Goal: Task Accomplishment & Management: Manage account settings

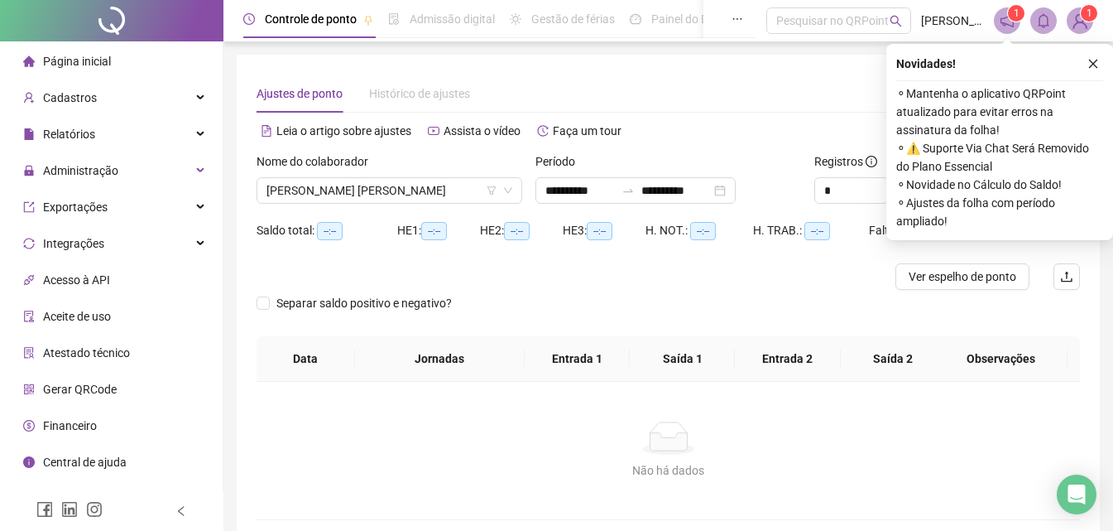
type input "**********"
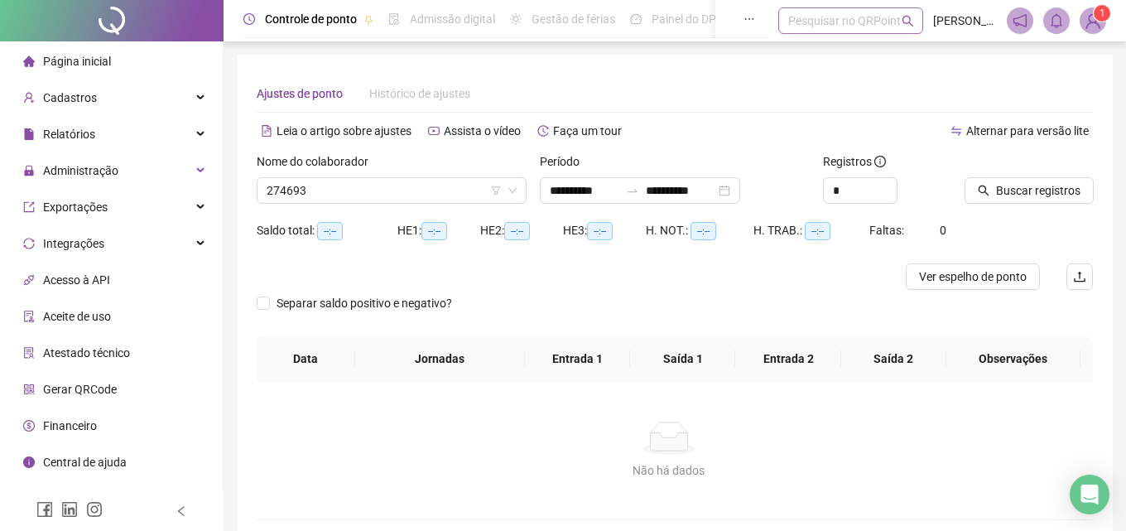
click at [828, 22] on div "Pesquisar no QRPoint" at bounding box center [850, 20] width 145 height 26
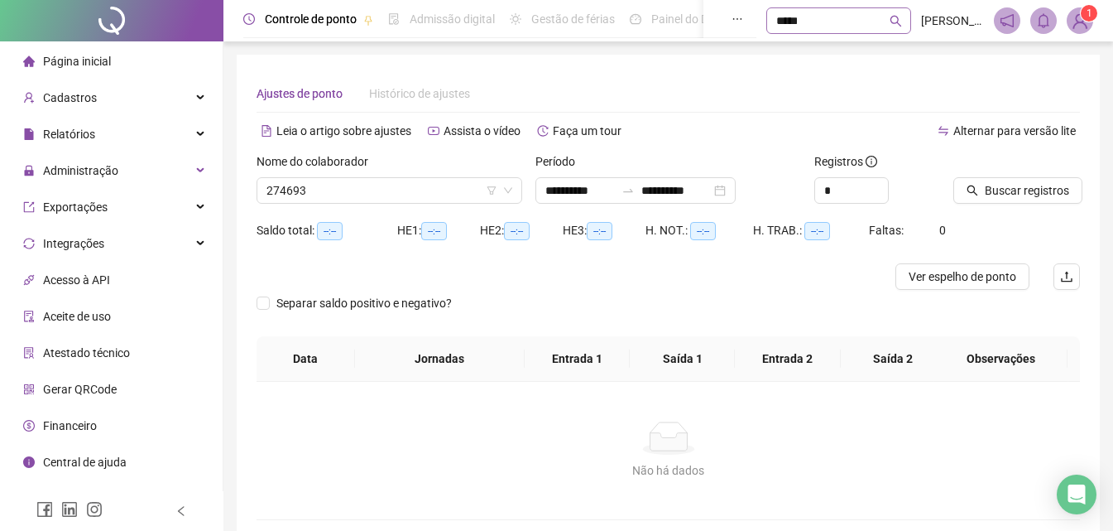
type input "******"
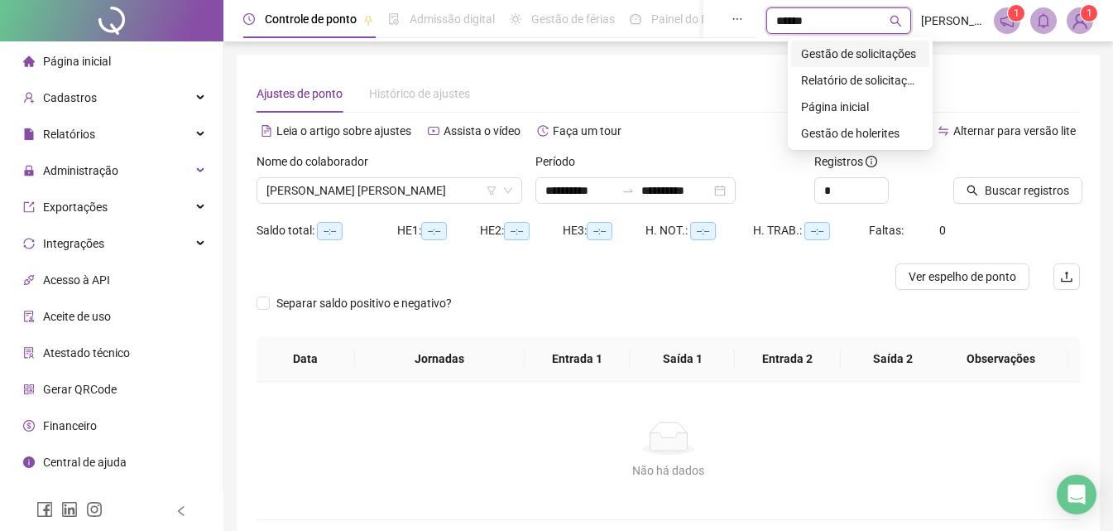
type input "**********"
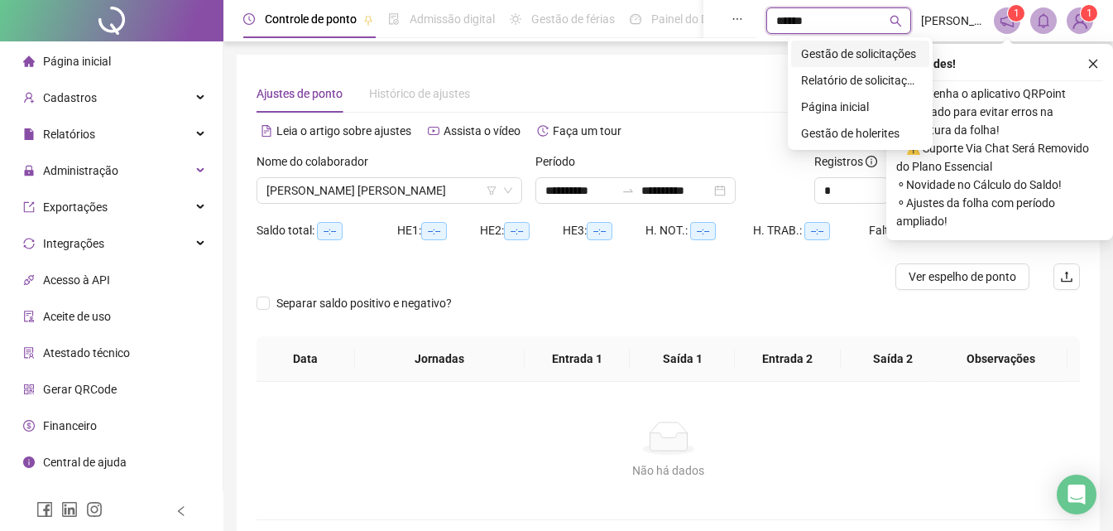
click at [853, 55] on div "Gestão de solicitações" at bounding box center [860, 54] width 118 height 18
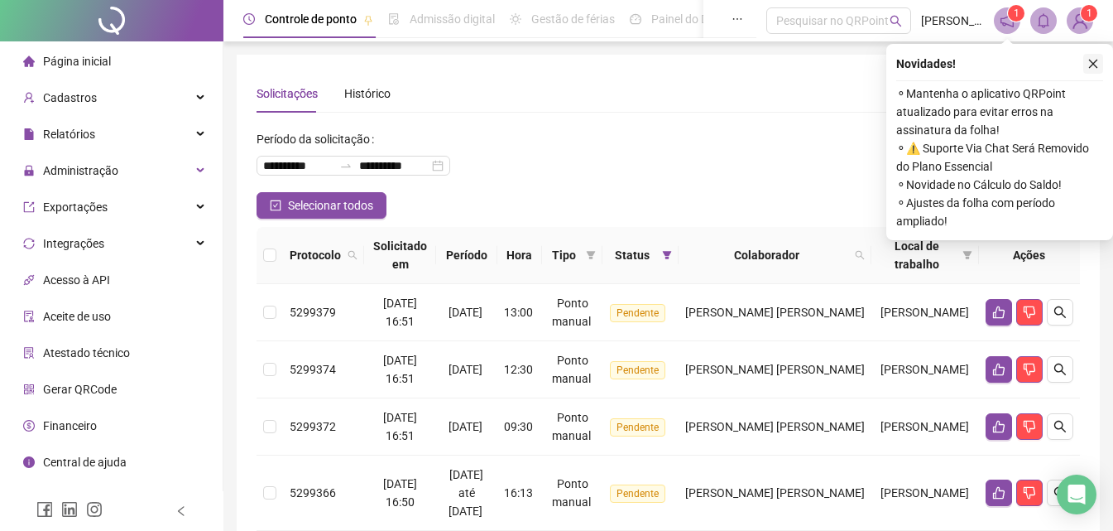
click at [1095, 67] on icon "close" at bounding box center [1094, 64] width 12 height 12
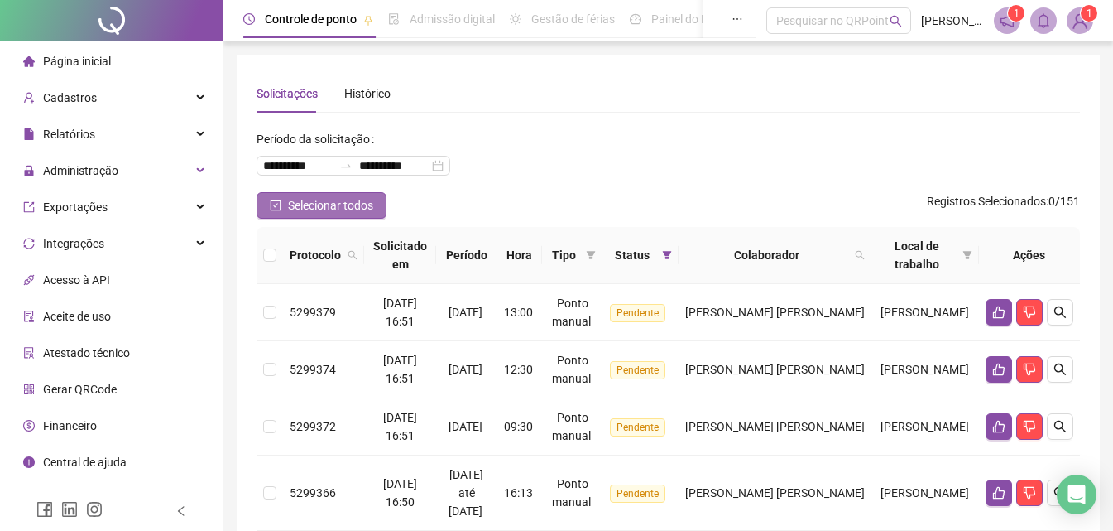
click at [329, 206] on span "Selecionar todos" at bounding box center [330, 205] width 85 height 18
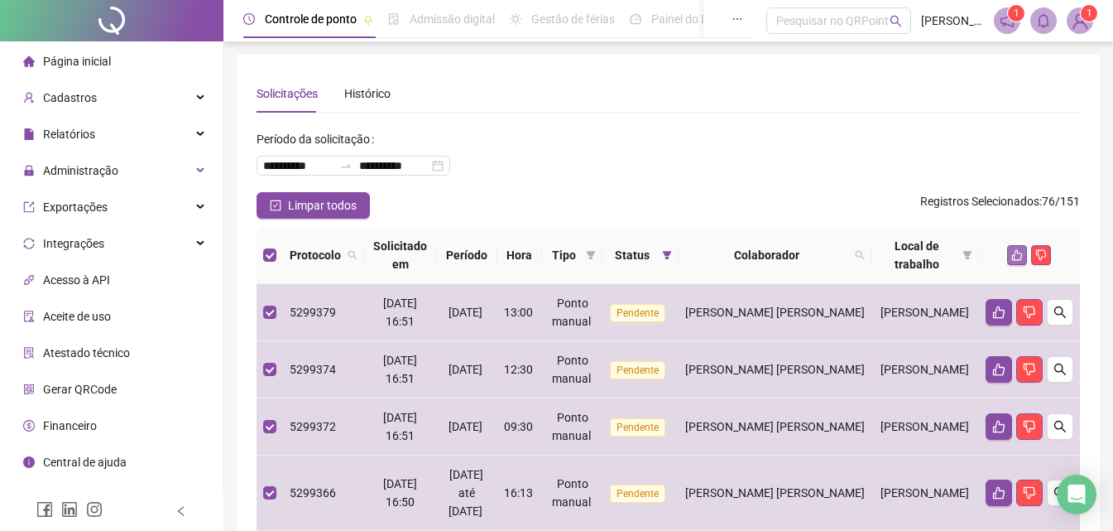
click at [1019, 262] on button "button" at bounding box center [1018, 255] width 20 height 20
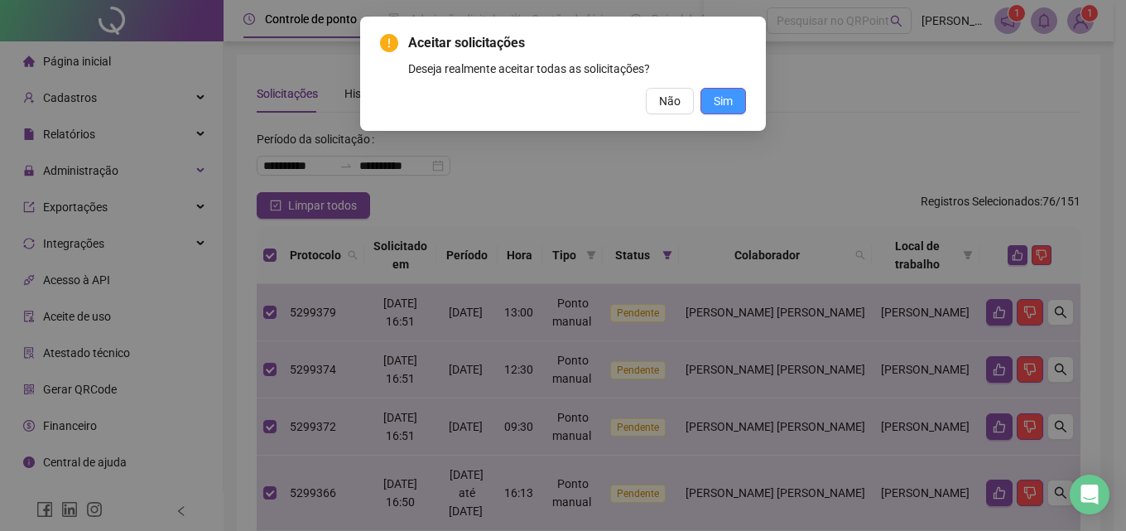
click at [719, 103] on span "Sim" at bounding box center [723, 101] width 19 height 18
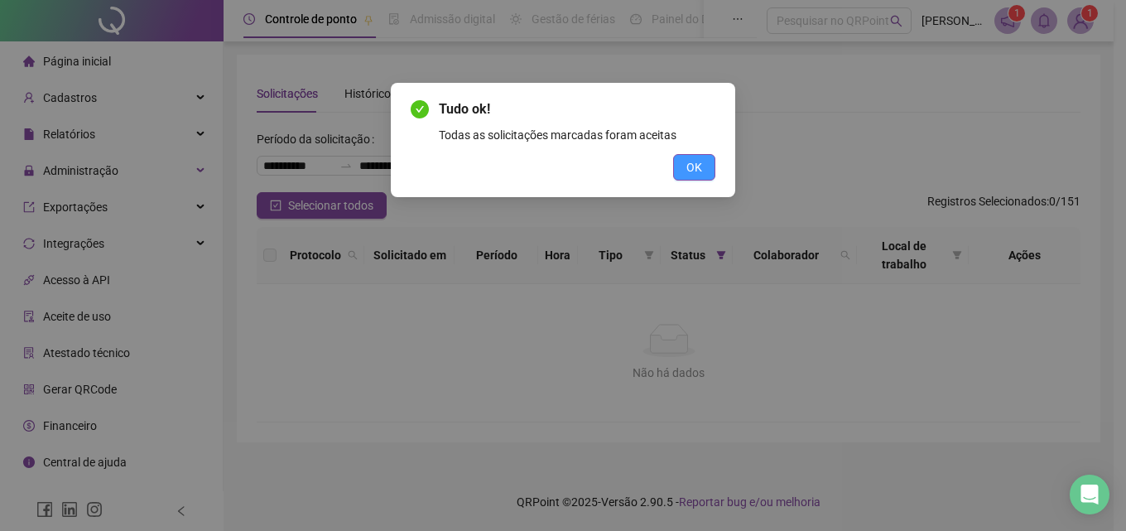
click at [698, 156] on button "OK" at bounding box center [694, 167] width 42 height 26
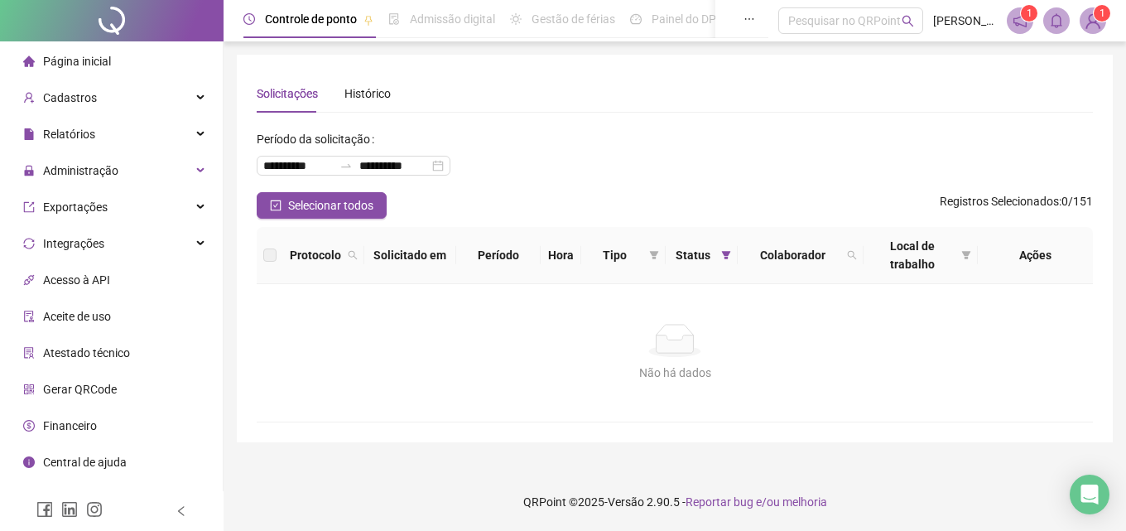
click at [1094, 17] on img at bounding box center [1092, 20] width 25 height 25
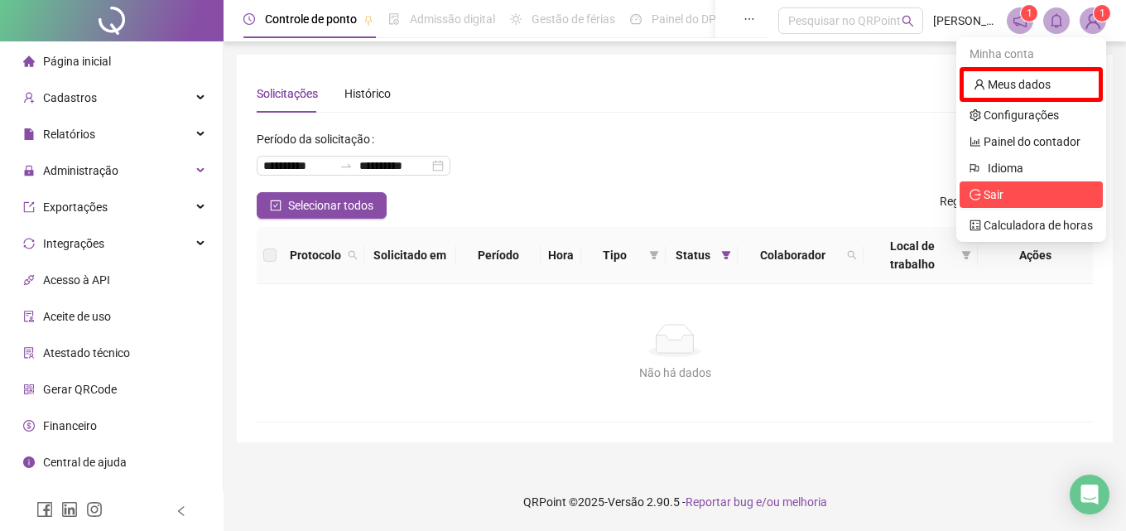
click at [1012, 202] on span "Sair" at bounding box center [1030, 194] width 123 height 18
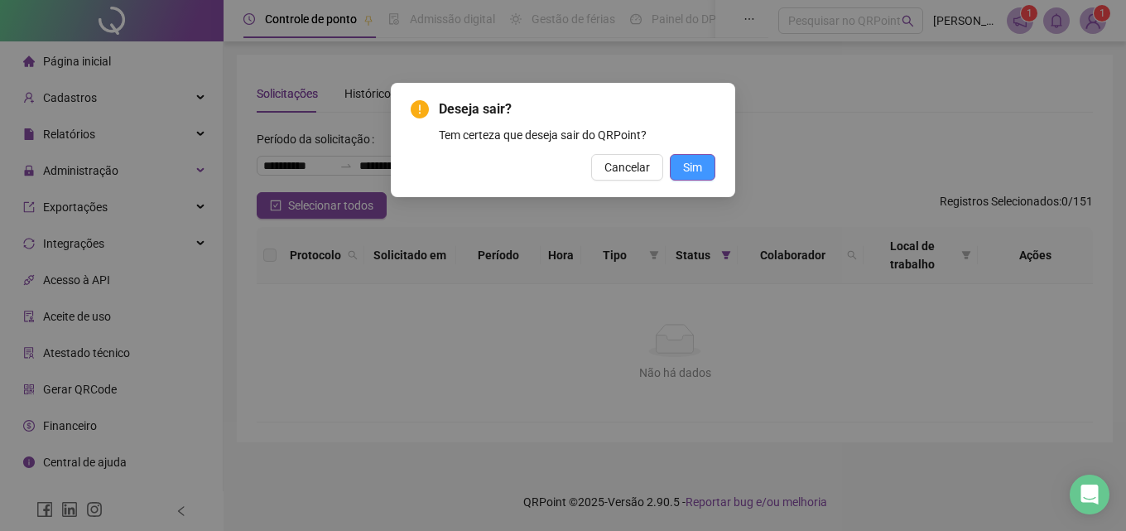
click at [703, 166] on button "Sim" at bounding box center [693, 167] width 46 height 26
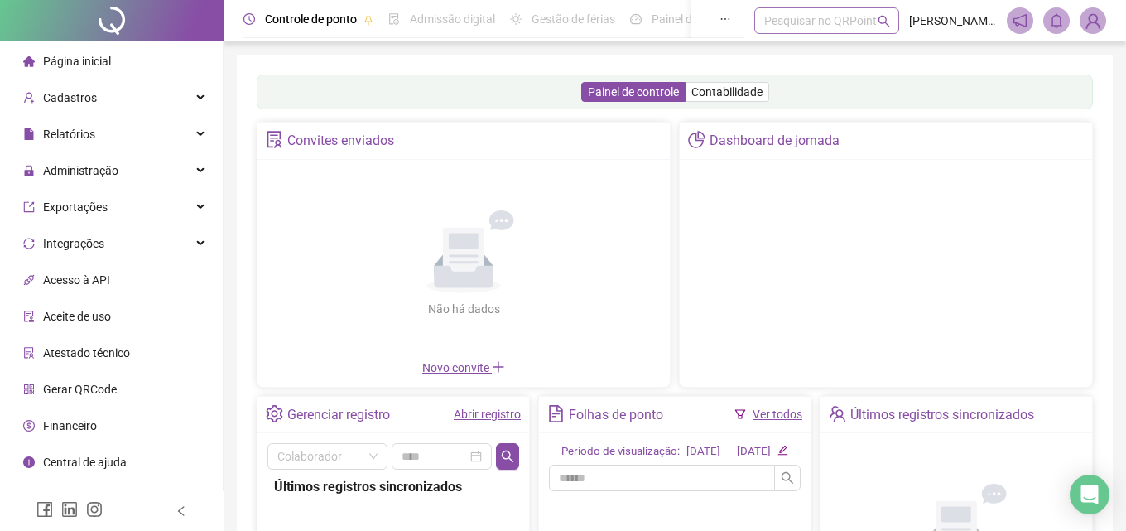
click at [757, 17] on div "Pesquisar no QRPoint" at bounding box center [826, 20] width 145 height 26
type input "*****"
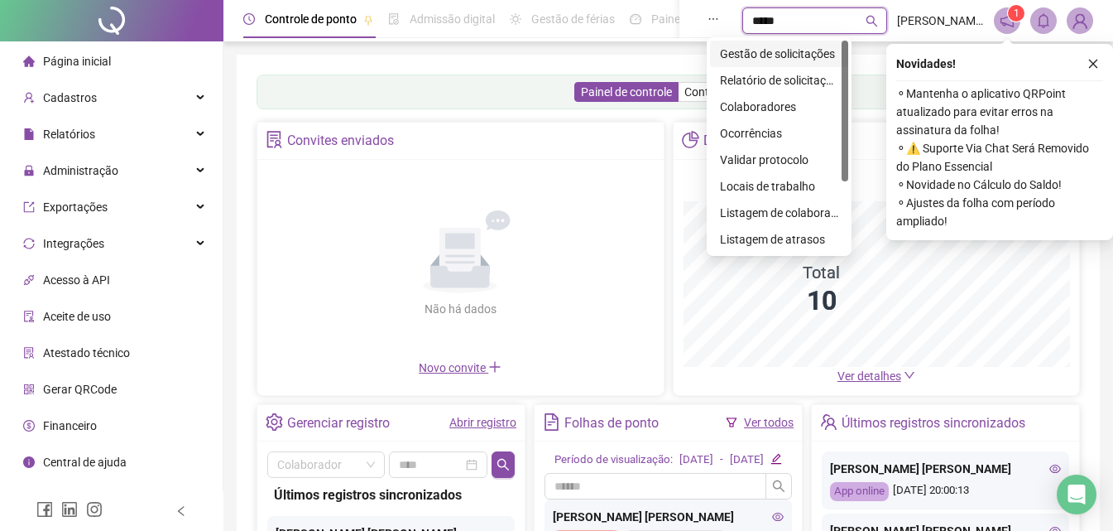
click at [767, 54] on div "Gestão de solicitações" at bounding box center [779, 54] width 118 height 18
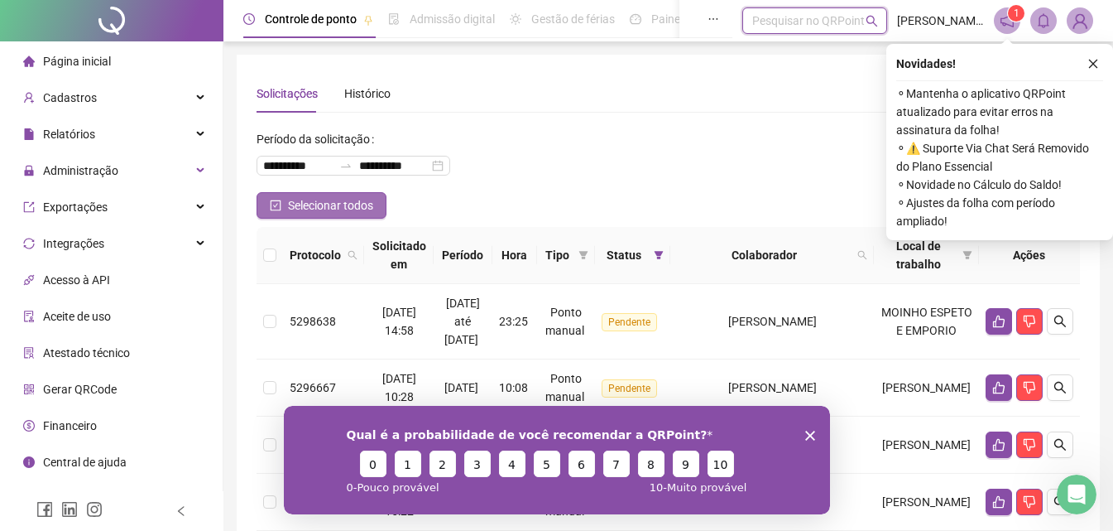
click at [298, 206] on span "Selecionar todos" at bounding box center [330, 205] width 85 height 18
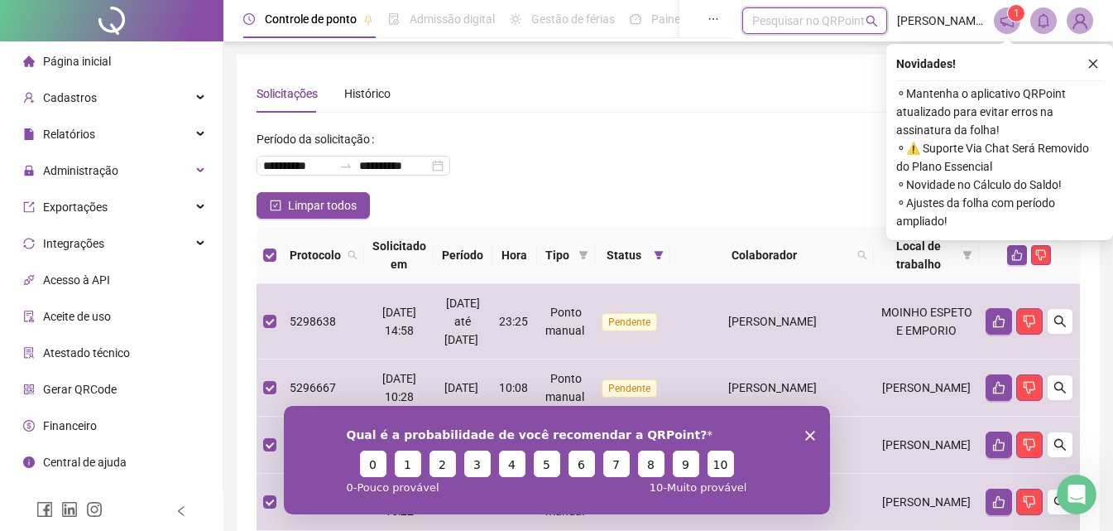
click at [806, 433] on icon "Encerrar pesquisa" at bounding box center [810, 435] width 10 height 10
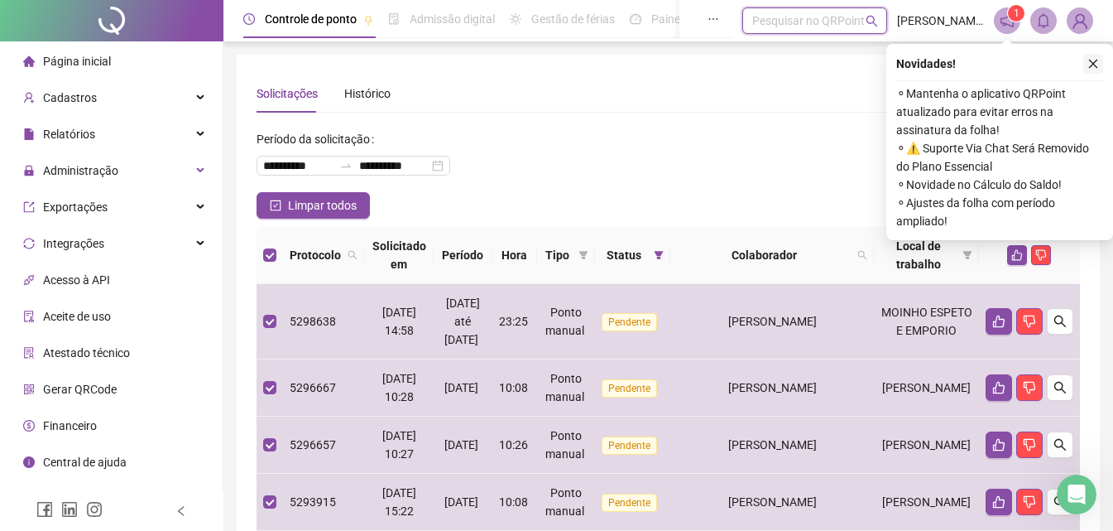
click at [1092, 67] on icon "close" at bounding box center [1094, 64] width 12 height 12
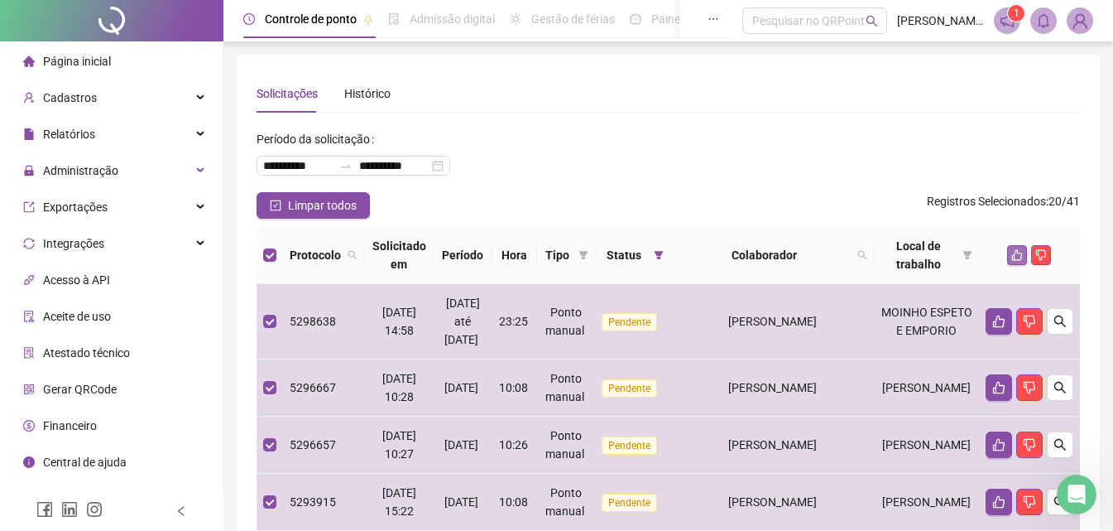
click at [1017, 257] on icon "like" at bounding box center [1018, 255] width 12 height 12
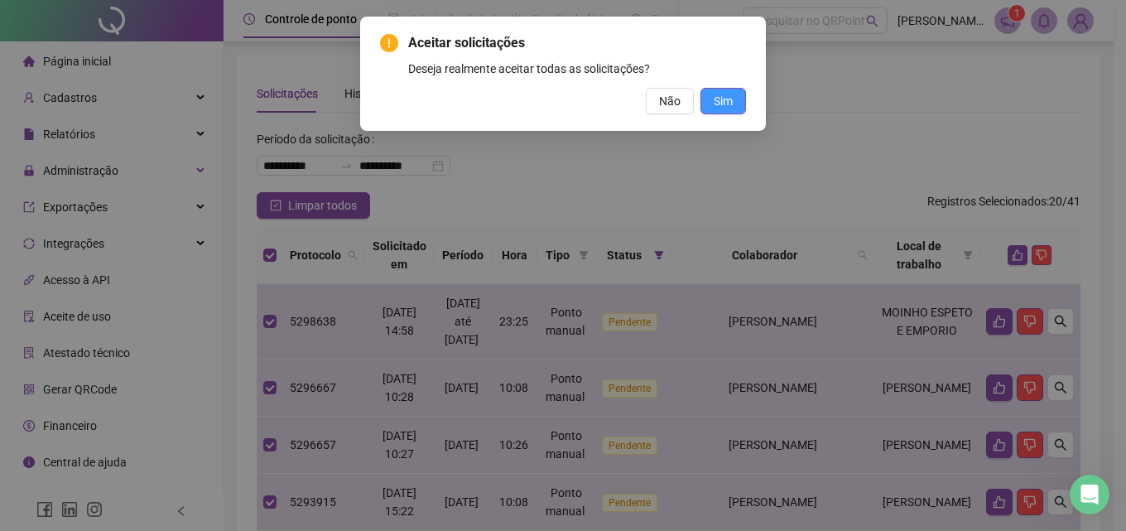
click at [719, 99] on span "Sim" at bounding box center [723, 101] width 19 height 18
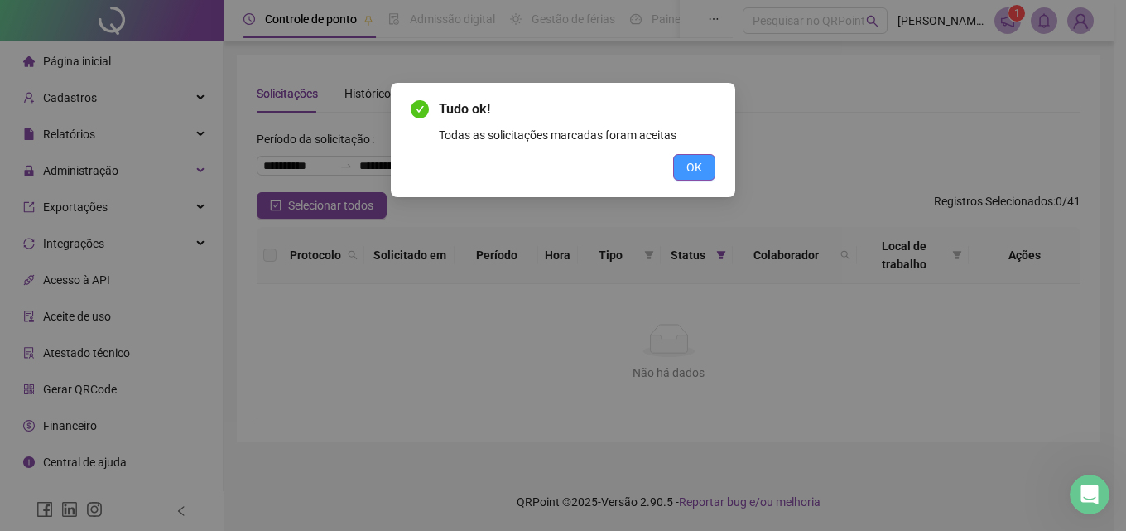
click at [698, 170] on span "OK" at bounding box center [694, 167] width 16 height 18
